Goal: Navigation & Orientation: Find specific page/section

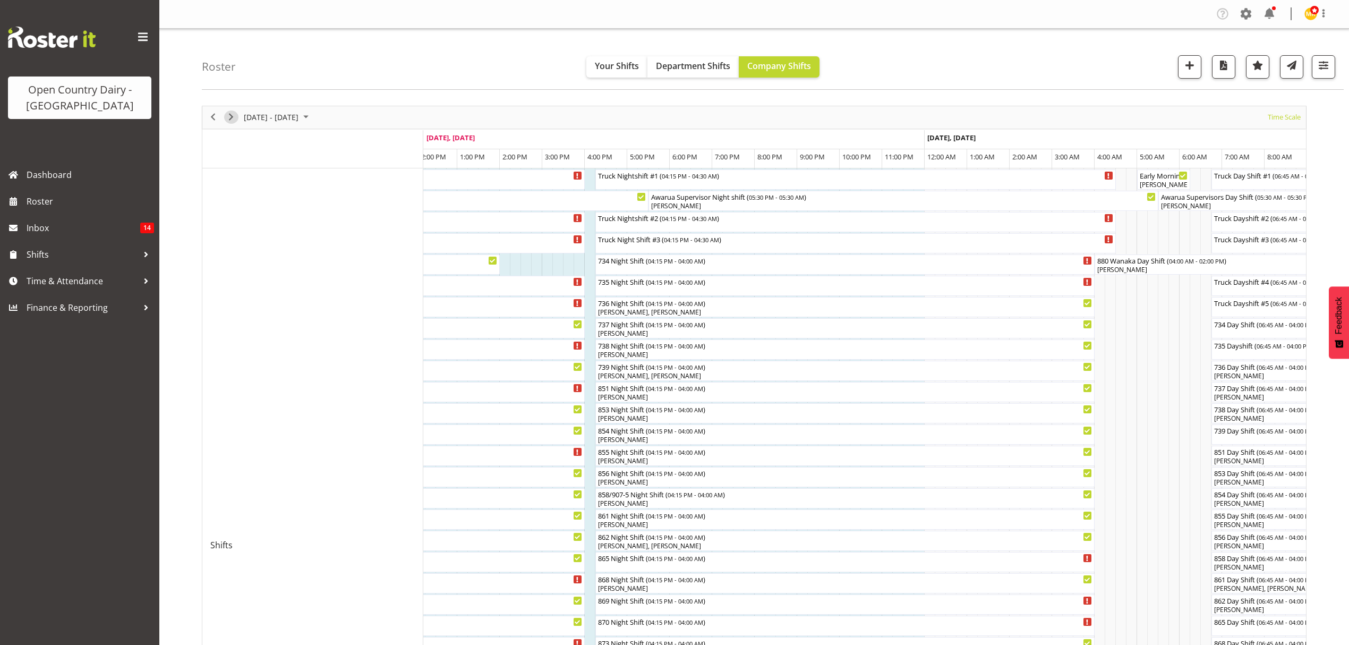
click at [230, 119] on span "Next" at bounding box center [231, 117] width 13 height 13
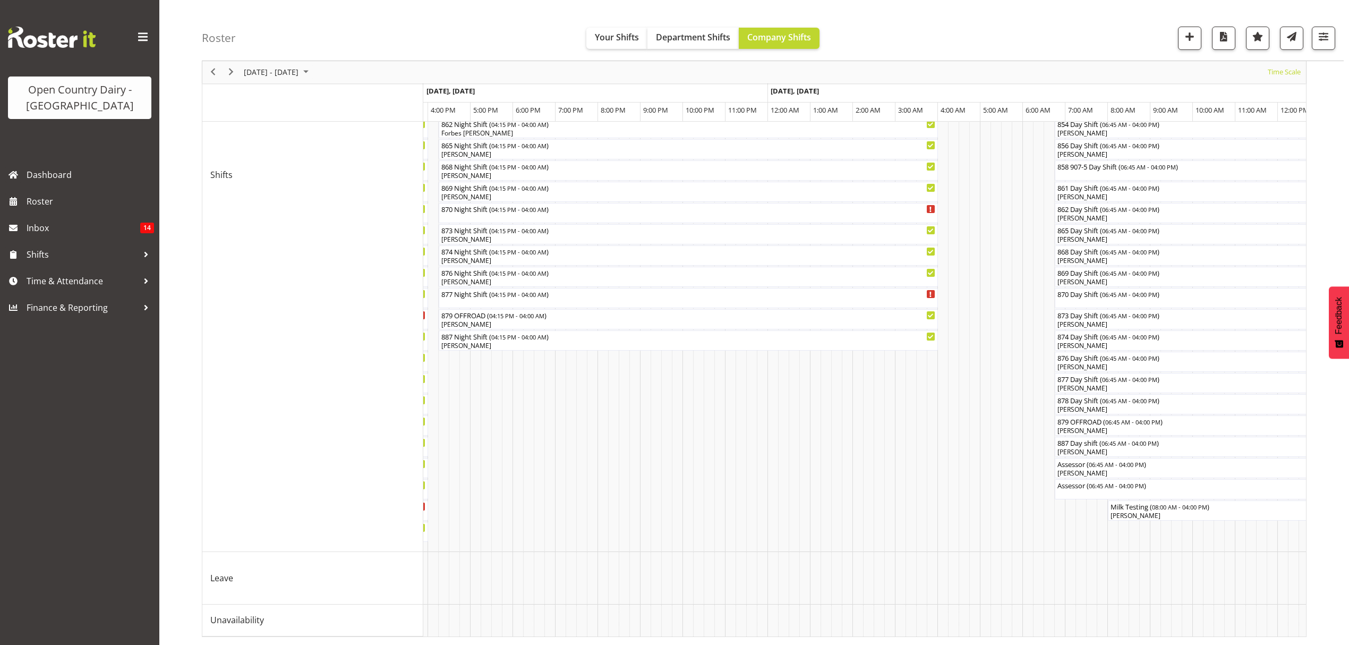
drag, startPoint x: 798, startPoint y: 643, endPoint x: 893, endPoint y: 645, distance: 95.1
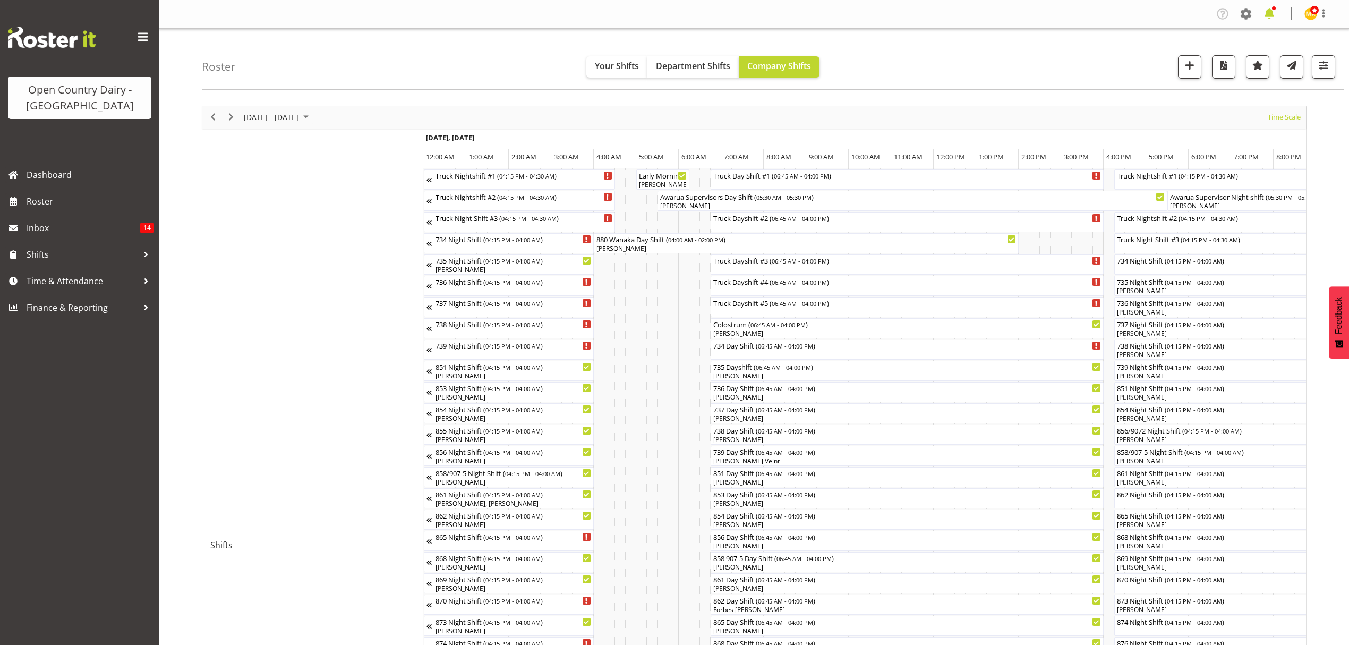
click at [1264, 11] on span at bounding box center [1269, 13] width 17 height 17
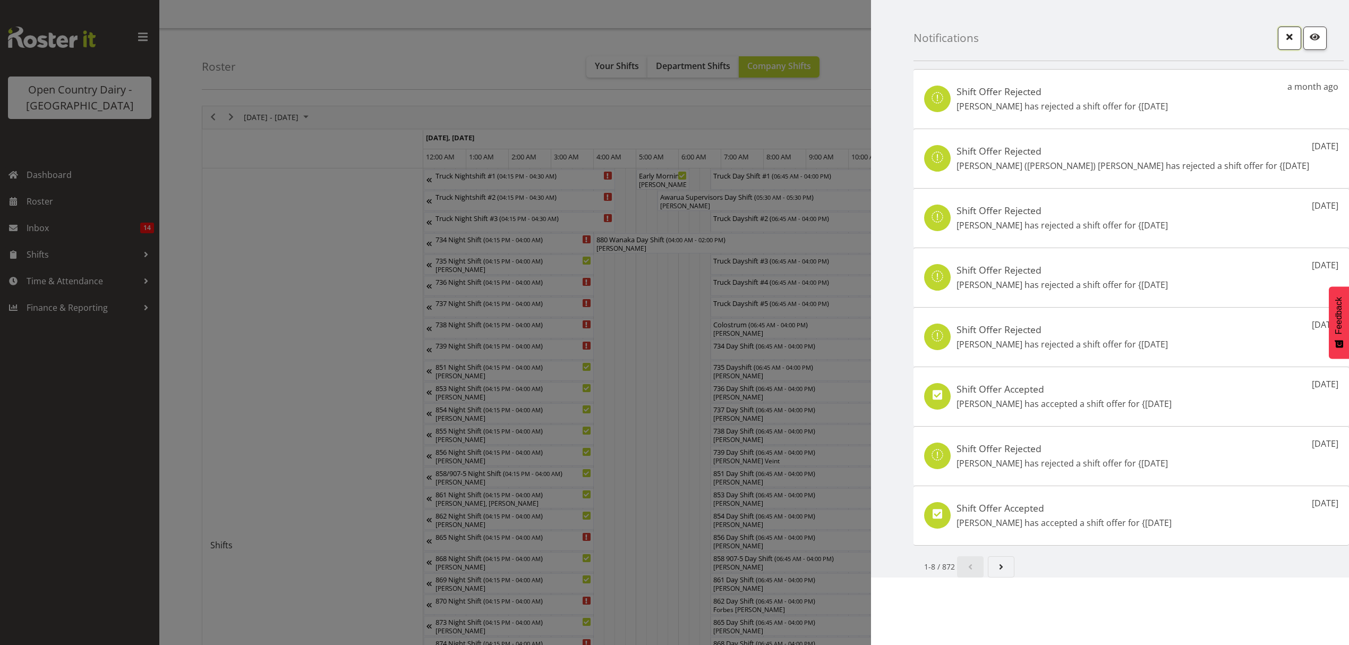
click at [1286, 39] on span "button" at bounding box center [1290, 37] width 14 height 14
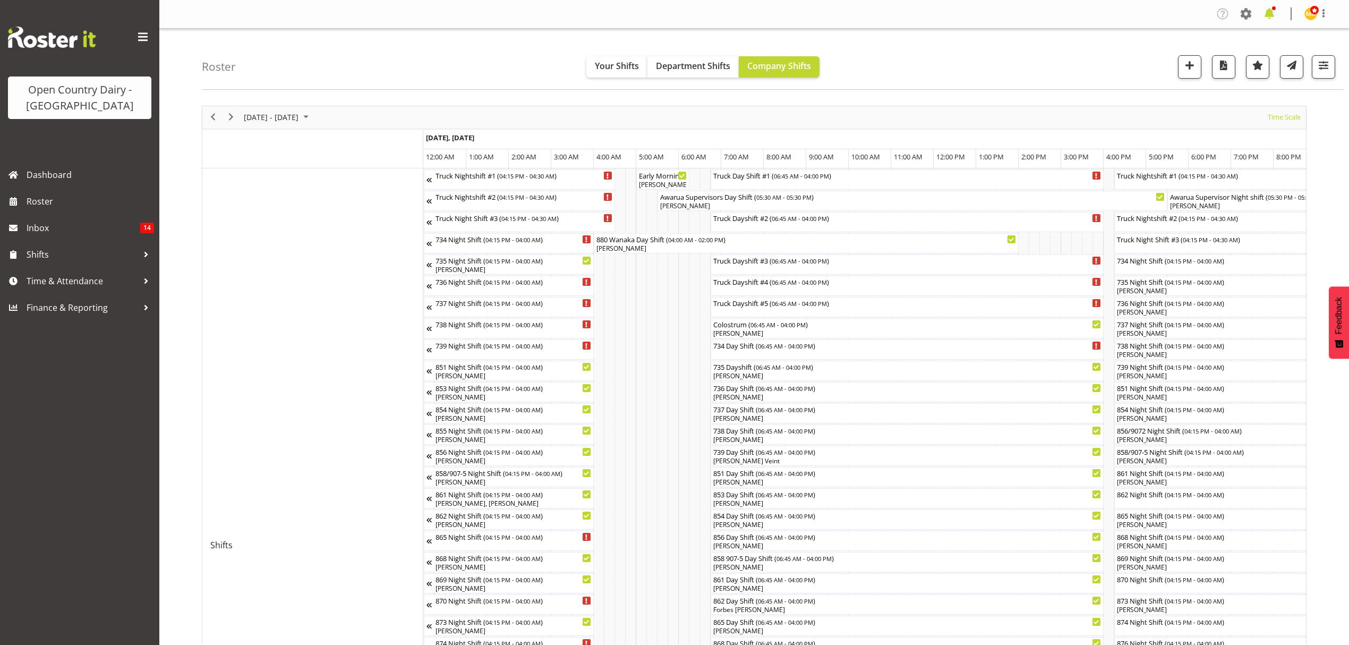
click at [1276, 15] on span at bounding box center [1269, 13] width 17 height 17
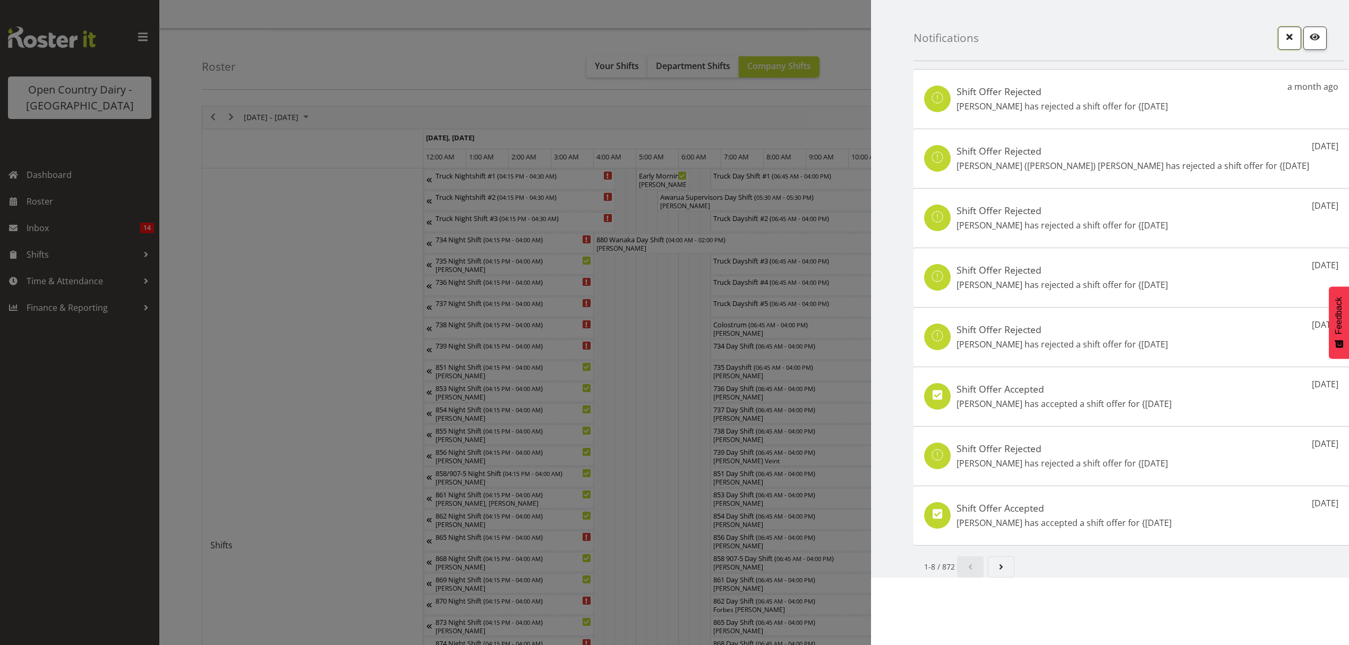
click at [1286, 35] on span "button" at bounding box center [1290, 37] width 14 height 14
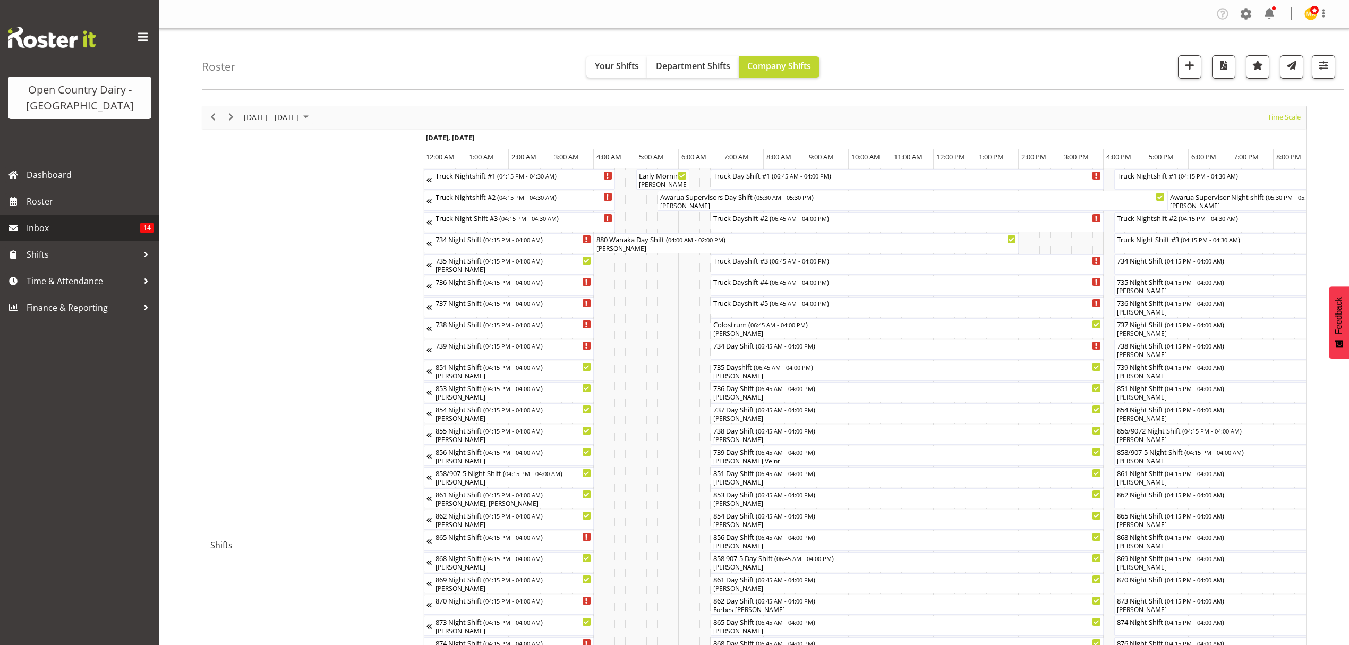
click at [134, 226] on span "Inbox" at bounding box center [84, 228] width 114 height 16
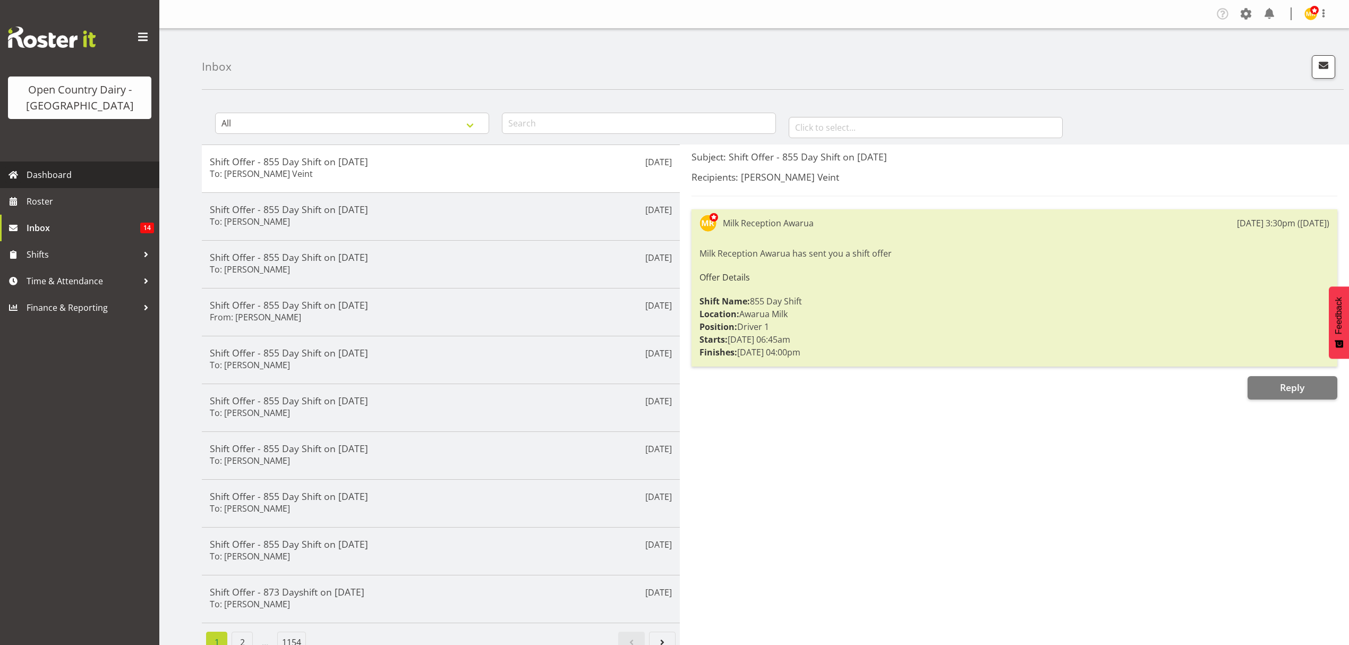
click at [54, 182] on span "Dashboard" at bounding box center [91, 175] width 128 height 16
